Goal: Obtain resource: Obtain resource

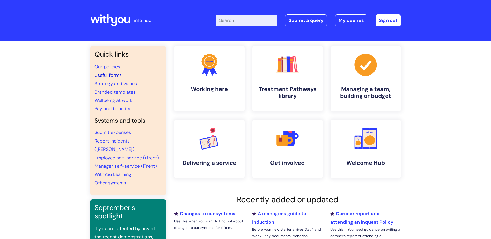
click at [112, 76] on link "Useful forms" at bounding box center [108, 75] width 27 height 6
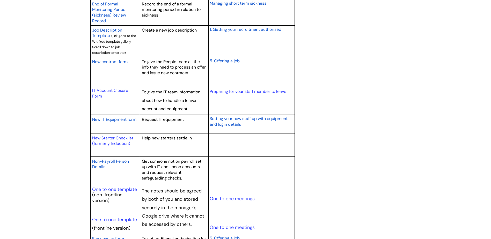
scroll to position [492, 0]
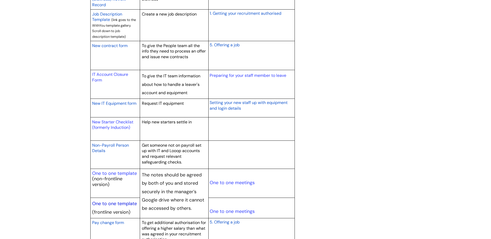
click at [119, 205] on link "One to one template" at bounding box center [114, 204] width 45 height 6
